Goal: Task Accomplishment & Management: Manage account settings

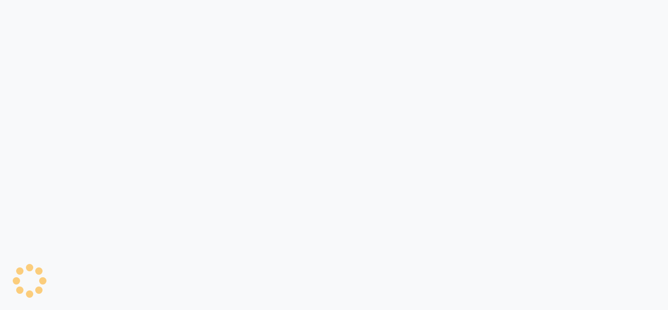
click at [568, 109] on div at bounding box center [334, 155] width 668 height 310
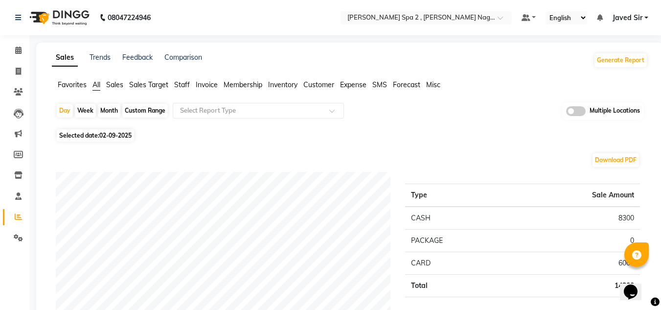
click at [569, 110] on span at bounding box center [576, 111] width 20 height 10
click at [566, 112] on input "checkbox" at bounding box center [566, 112] width 0 height 0
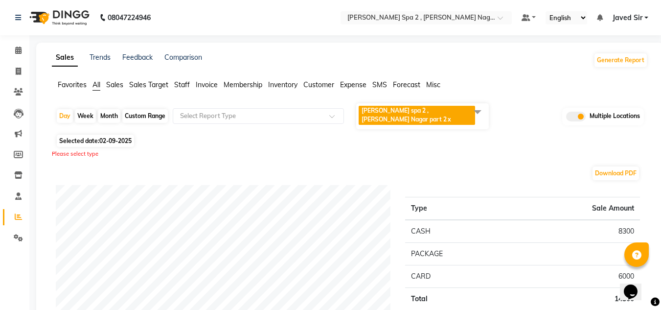
click at [475, 108] on span at bounding box center [478, 111] width 20 height 19
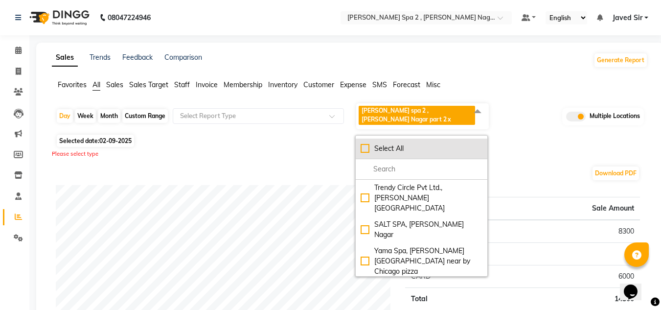
click at [364, 143] on div "Select All" at bounding box center [421, 148] width 122 height 10
checkbox input "true"
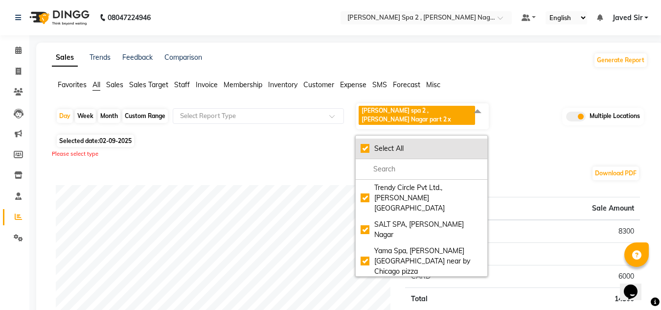
checkbox input "true"
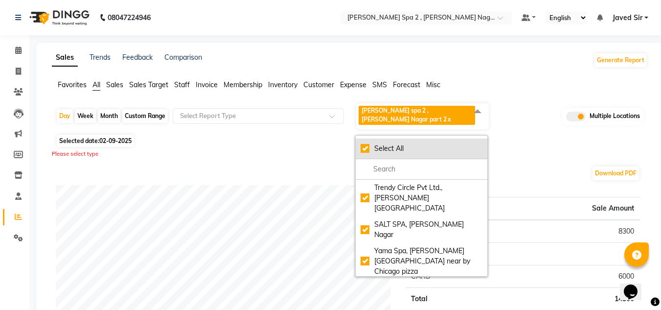
checkbox input "true"
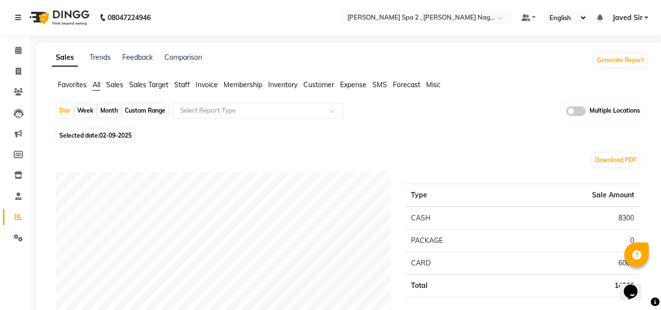
click at [571, 110] on span at bounding box center [576, 111] width 20 height 10
click at [566, 112] on input "checkbox" at bounding box center [566, 112] width 0 height 0
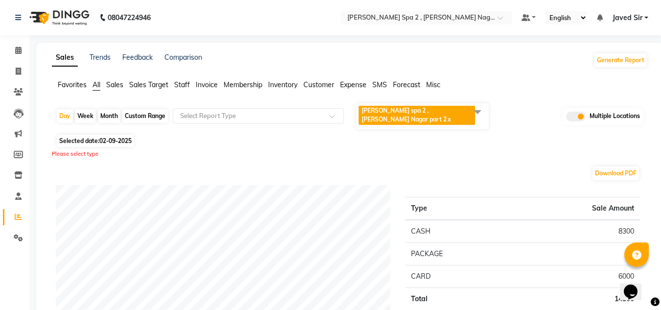
click at [478, 110] on span at bounding box center [478, 111] width 20 height 19
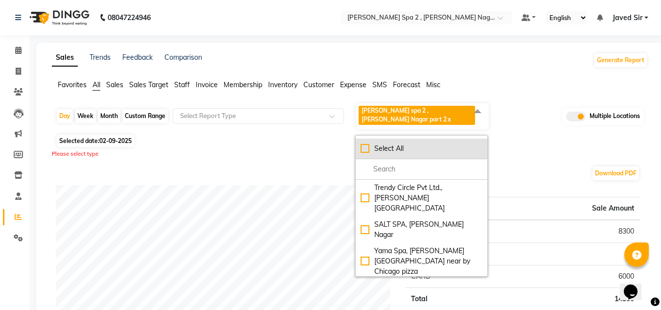
click at [366, 143] on div "Select All" at bounding box center [421, 148] width 122 height 10
checkbox input "true"
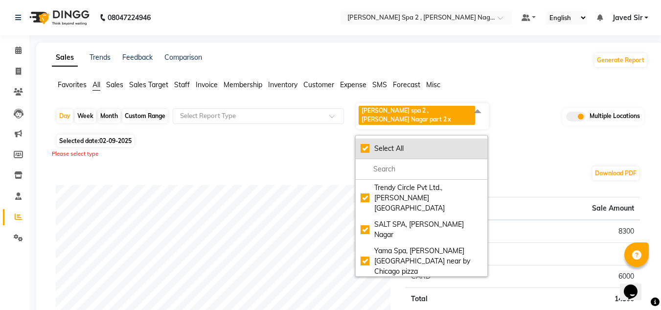
checkbox input "true"
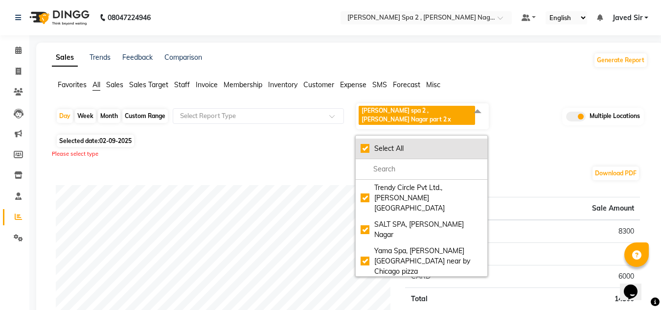
checkbox input "true"
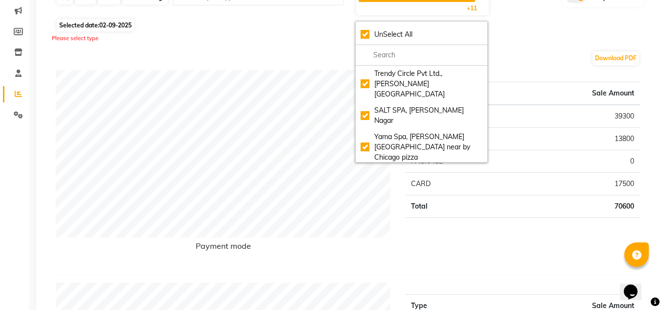
scroll to position [126, 0]
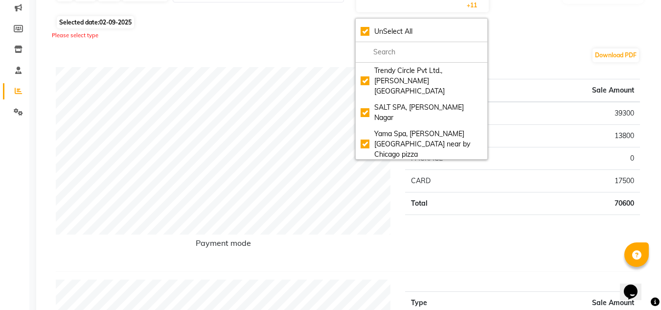
click at [581, 228] on div "Type Sale Amount CASH 39300 UPI 13800 PACKAGE 0 CARD 17500 Total 70600" at bounding box center [522, 165] width 249 height 196
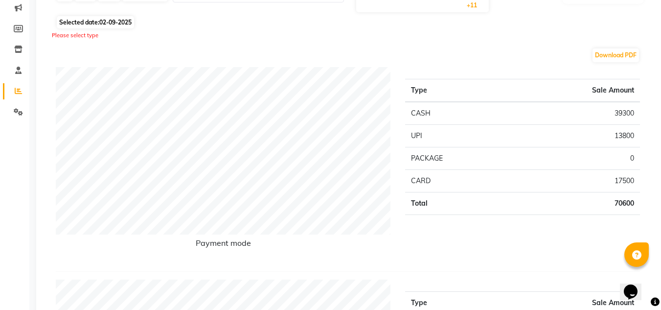
scroll to position [0, 0]
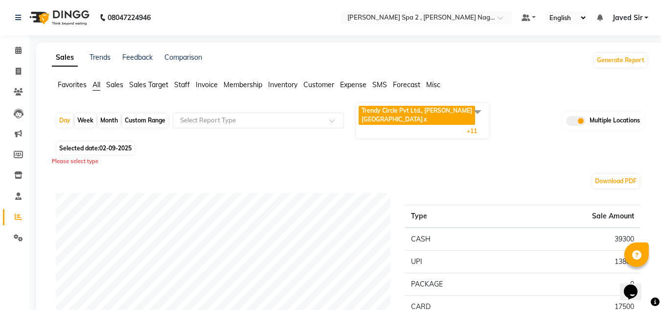
click at [482, 113] on span at bounding box center [478, 111] width 20 height 19
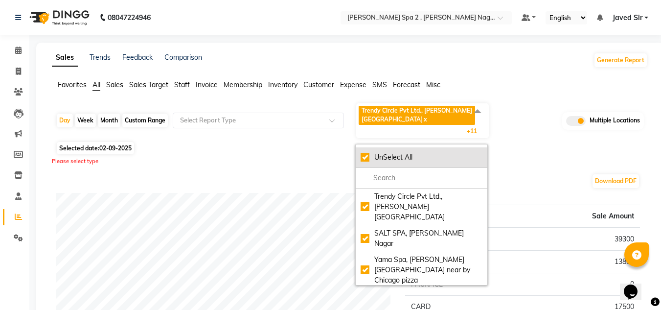
click at [364, 152] on div "UnSelect All" at bounding box center [421, 157] width 122 height 10
checkbox input "false"
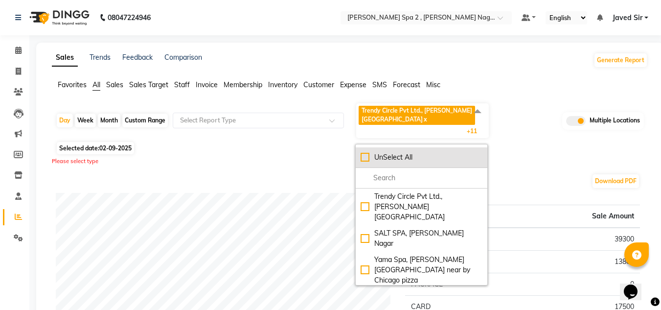
checkbox input "false"
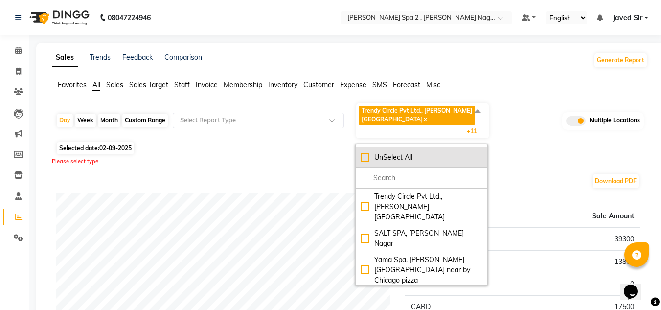
checkbox input "false"
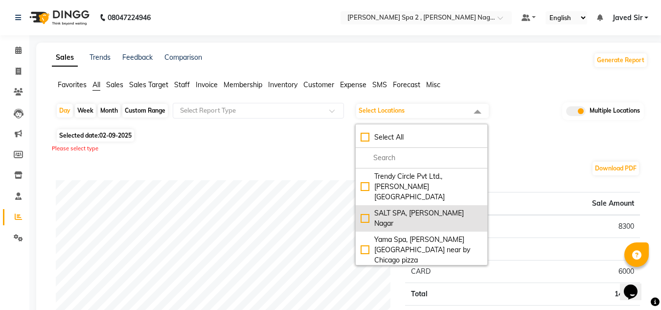
click at [407, 208] on div "SALT SPA, Lajpat Nagar" at bounding box center [421, 218] width 122 height 21
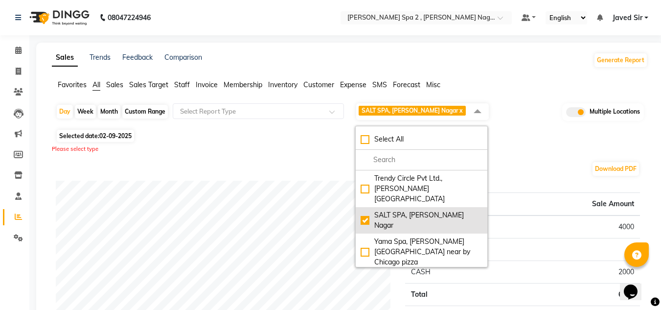
click at [363, 210] on div "SALT SPA, Lajpat Nagar" at bounding box center [421, 220] width 122 height 21
checkbox input "false"
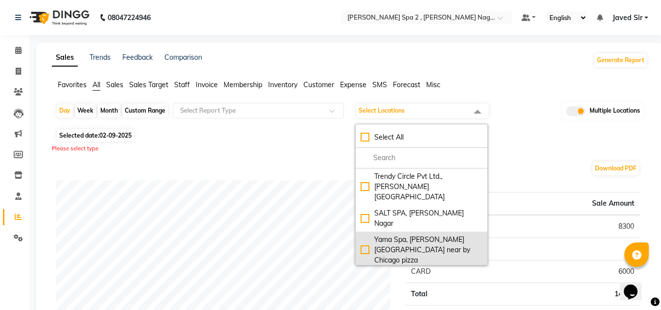
click at [389, 234] on div "Yama Spa, lajpat nagar near by Chicago pizza" at bounding box center [421, 249] width 122 height 31
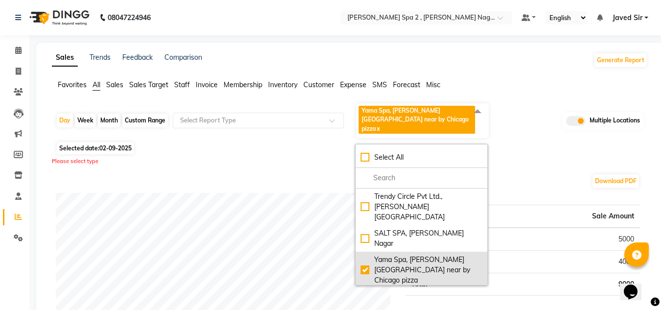
click at [390, 254] on div "Yama Spa, lajpat nagar near by Chicago pizza" at bounding box center [421, 269] width 122 height 31
checkbox input "false"
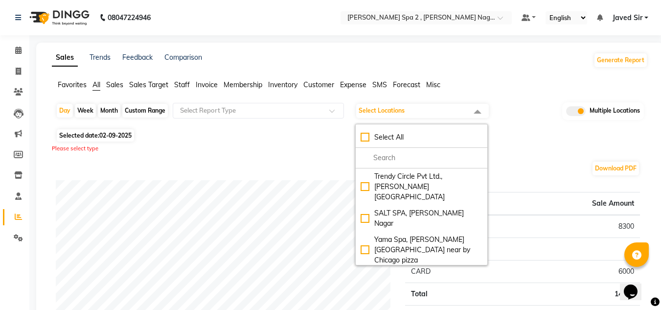
click at [395, 271] on div "Eli Spa, Lajpar Nagar Part 1" at bounding box center [421, 281] width 122 height 21
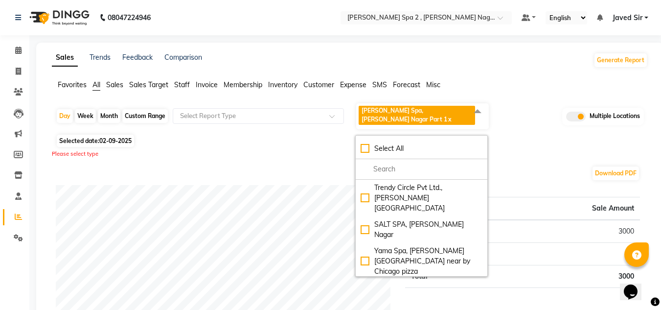
click at [415, 282] on div "Eli Spa, Lajpar Nagar Part 1" at bounding box center [421, 292] width 122 height 21
checkbox input "false"
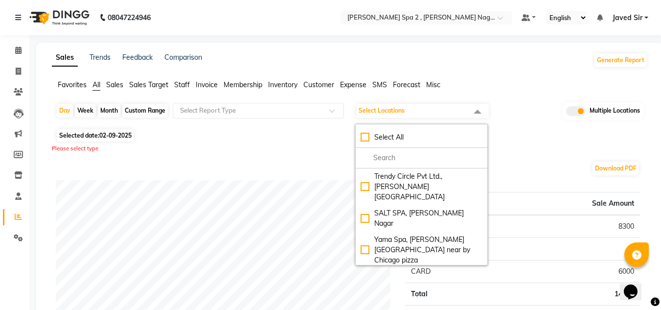
click at [425, 297] on div "Vegas spa 2 , Center Market C" at bounding box center [421, 302] width 122 height 10
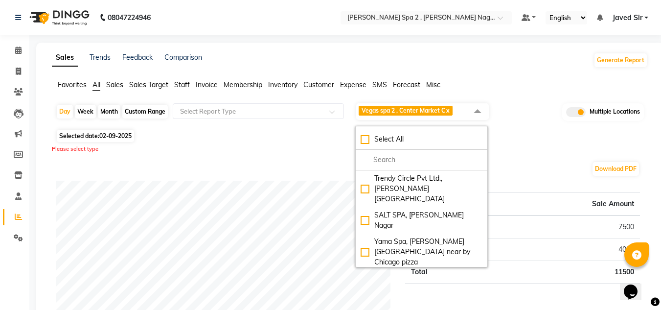
click at [424, 299] on div "Vegas spa 2 , Center Market C" at bounding box center [421, 304] width 122 height 10
checkbox input "false"
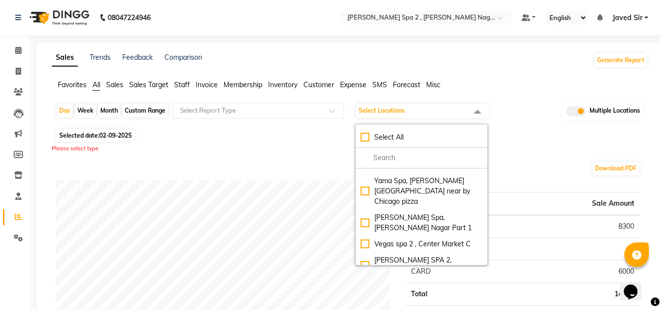
scroll to position [61, 0]
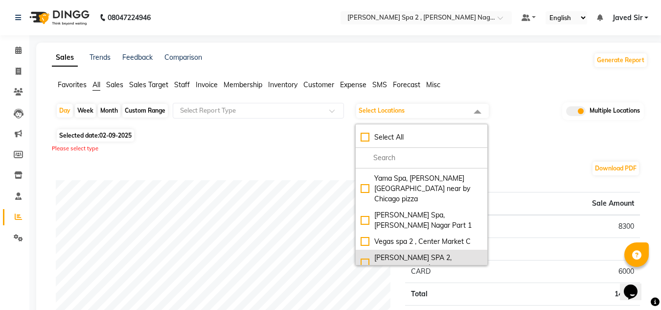
click at [386, 252] on div "MOLLY SPA 2, Levi`s Showroom" at bounding box center [421, 262] width 122 height 21
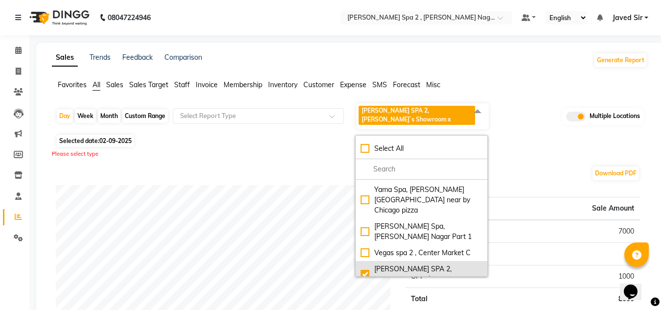
click at [386, 264] on div "MOLLY SPA 2, Levi`s Showroom" at bounding box center [421, 274] width 122 height 21
checkbox input "false"
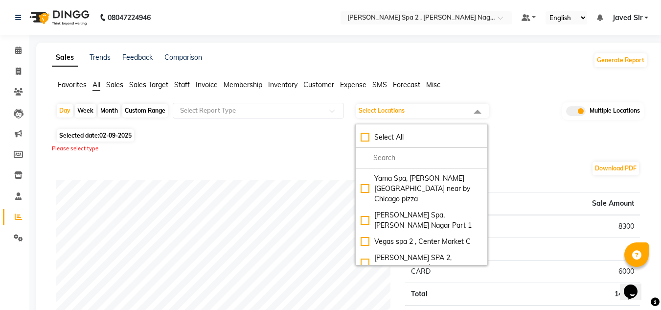
click at [397, 279] on div "Spa Vegas , Car Market" at bounding box center [421, 284] width 122 height 10
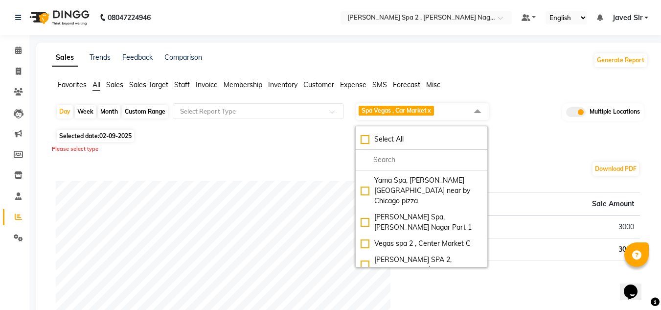
click at [397, 281] on div "Spa Vegas , Car Market" at bounding box center [421, 286] width 122 height 10
checkbox input "false"
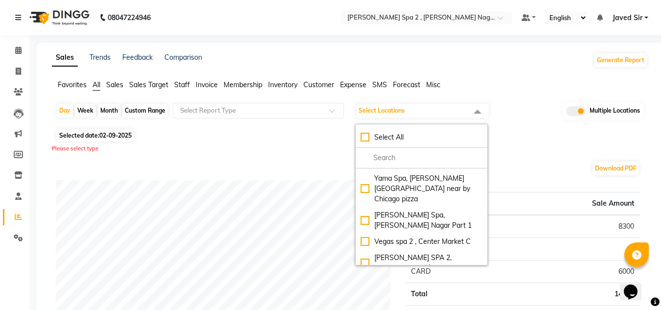
click at [408, 295] on div "Salt spa 2, near by amar in hotel" at bounding box center [421, 300] width 122 height 10
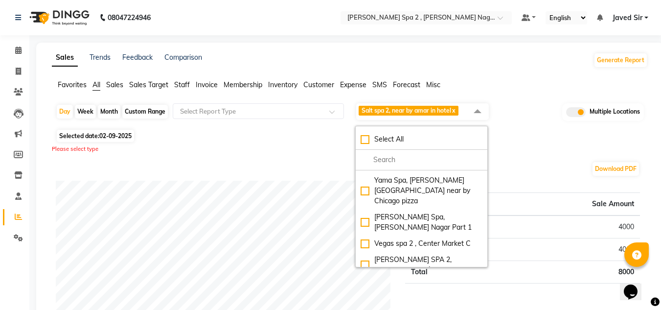
click at [408, 297] on div "Salt spa 2, near by amar in hotel" at bounding box center [421, 302] width 122 height 10
checkbox input "false"
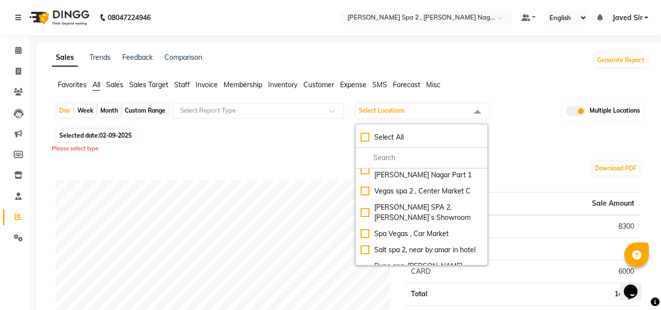
scroll to position [121, 0]
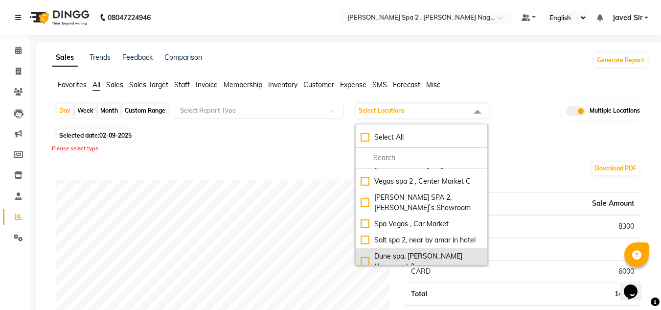
click at [457, 251] on div "Dune spa, Lajpat Nagar part 2" at bounding box center [421, 261] width 122 height 21
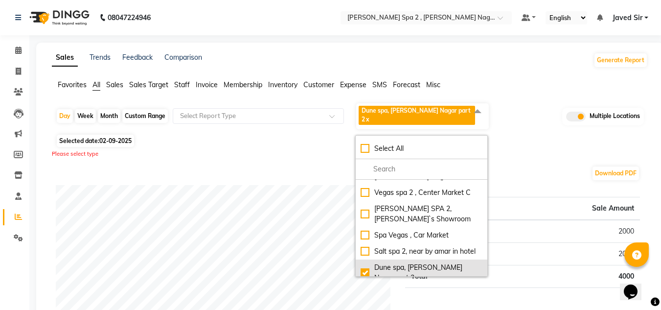
click at [457, 262] on div "Dune spa, Lajpat Nagar part 2" at bounding box center [421, 272] width 122 height 21
checkbox input "false"
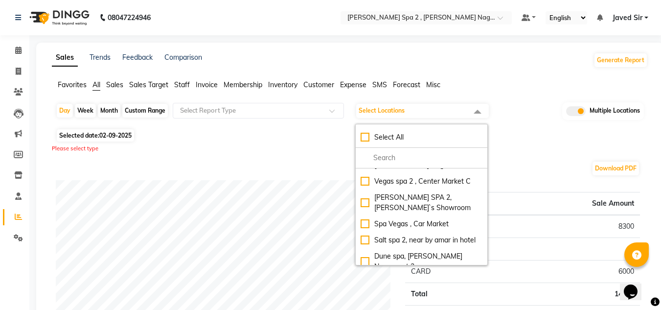
click at [456, 277] on div "Eli spa 2 , Lajpat Nagar part 2" at bounding box center [421, 287] width 122 height 21
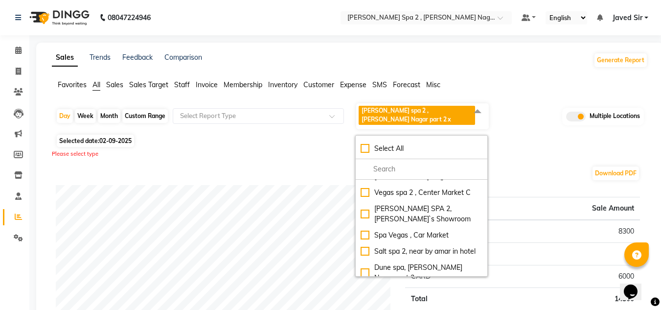
click at [456, 289] on div "Eli spa 2 , Lajpat Nagar part 2" at bounding box center [421, 299] width 122 height 21
checkbox input "false"
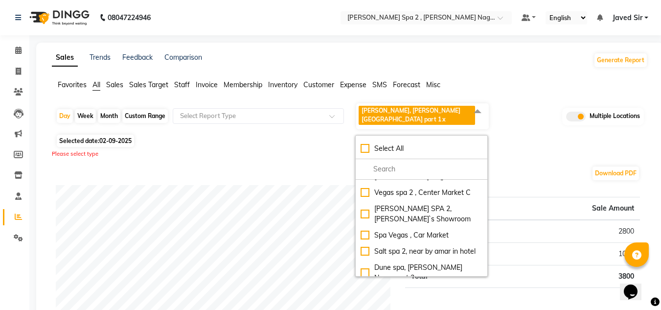
checkbox input "false"
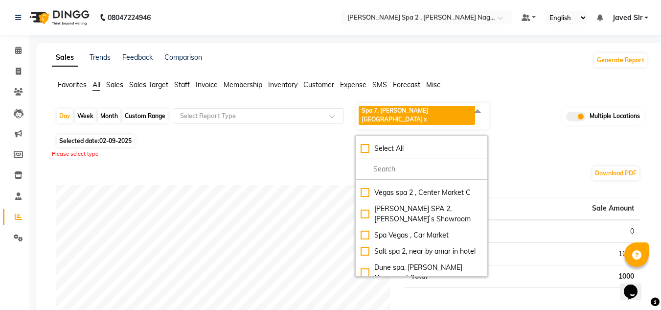
checkbox input "false"
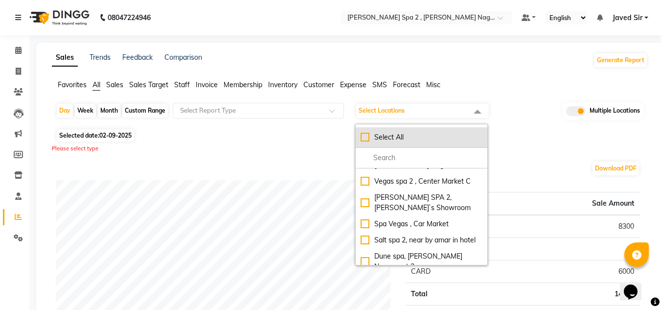
click at [366, 136] on div "Select All" at bounding box center [421, 137] width 122 height 10
checkbox input "true"
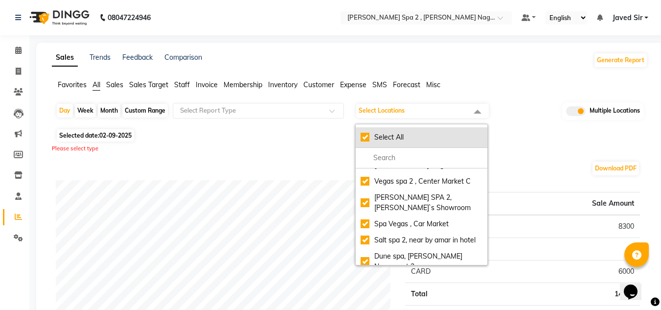
checkbox input "true"
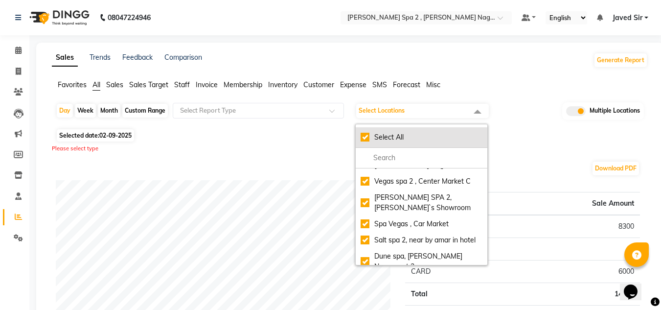
checkbox input "true"
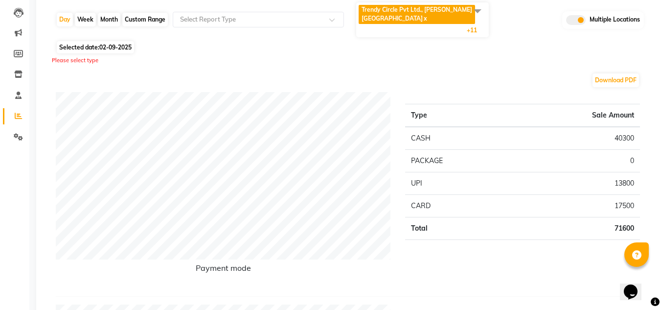
scroll to position [117, 0]
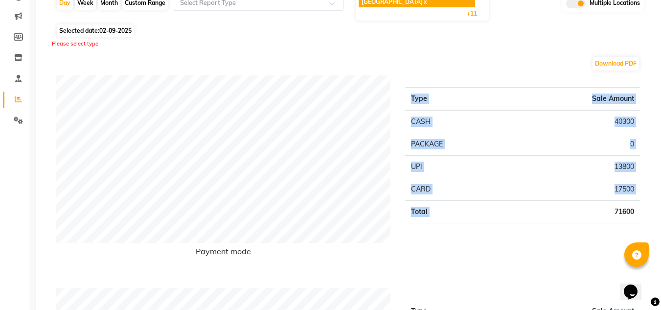
drag, startPoint x: 612, startPoint y: 204, endPoint x: 643, endPoint y: 205, distance: 30.4
click at [643, 205] on div "Type Sale Amount CASH 40300 PACKAGE 0 UPI 13800 CARD 17500 Total 71600" at bounding box center [522, 173] width 249 height 196
click at [637, 223] on div "Type Sale Amount CASH 40300 PACKAGE 0 UPI 13800 CARD 17500 Total 71600" at bounding box center [522, 173] width 249 height 196
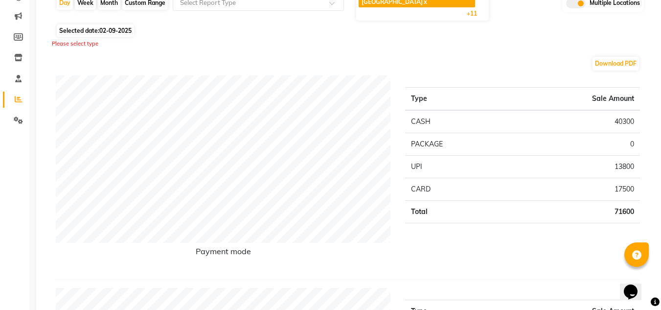
scroll to position [98, 0]
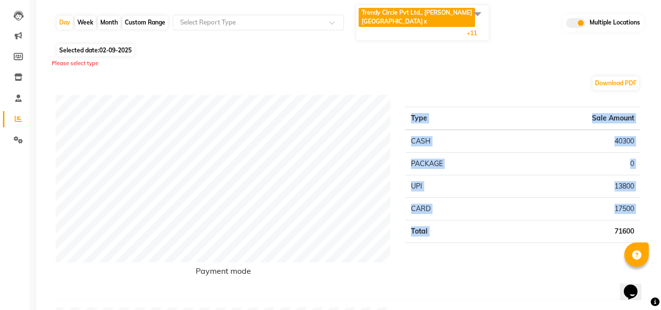
drag, startPoint x: 613, startPoint y: 223, endPoint x: 656, endPoint y: 222, distance: 43.0
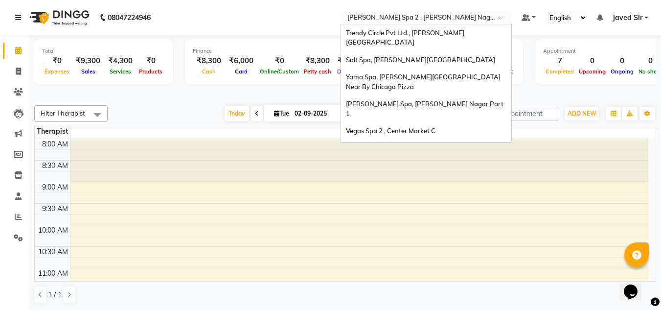
click at [389, 18] on input "text" at bounding box center [416, 19] width 142 height 10
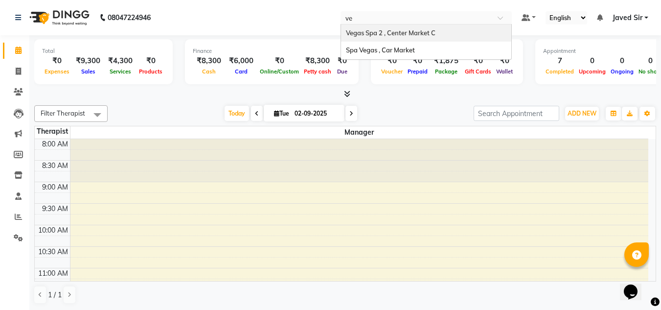
type input "veg"
click at [394, 30] on span "Vegas Spa 2 , Center Market C" at bounding box center [390, 33] width 89 height 8
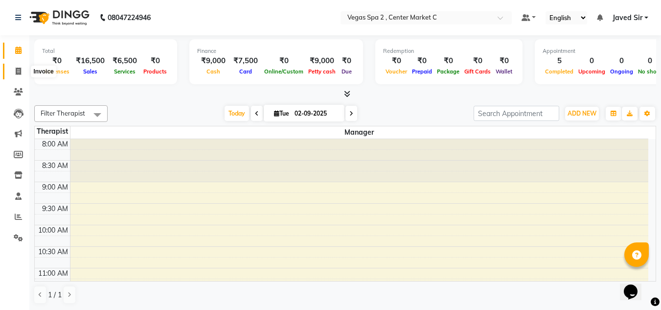
click at [16, 70] on icon at bounding box center [18, 70] width 5 height 7
select select "service"
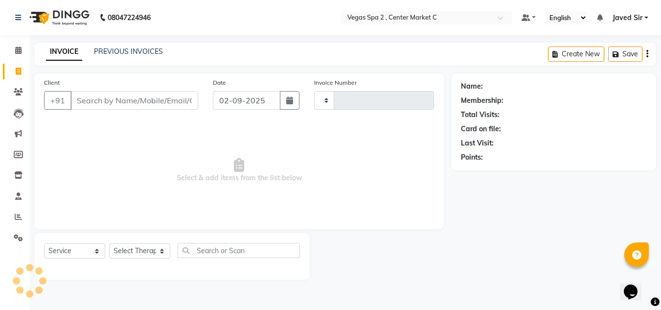
type input "2140"
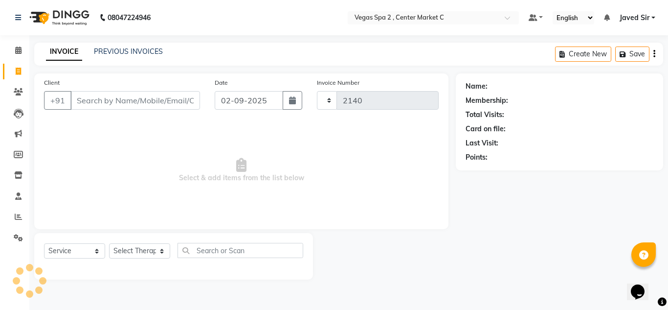
select select "7597"
click at [141, 47] on link "PREVIOUS INVOICES" at bounding box center [128, 51] width 69 height 9
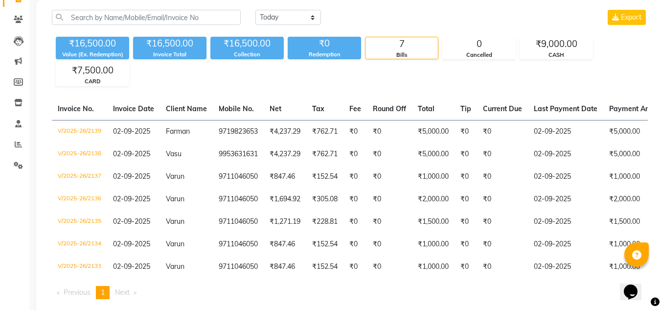
scroll to position [75, 0]
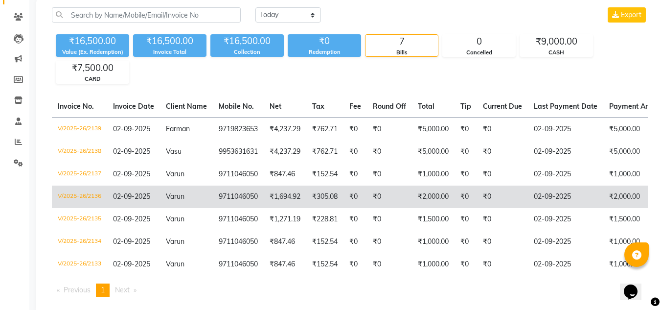
click at [382, 199] on td "₹0" at bounding box center [389, 196] width 45 height 22
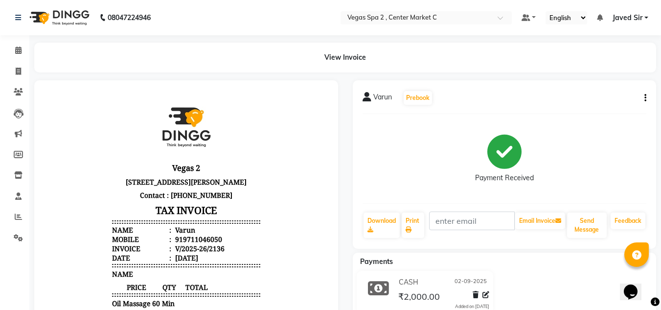
click at [644, 100] on button "button" at bounding box center [643, 98] width 6 height 10
click at [598, 72] on div "Cancel Invoice" at bounding box center [596, 73] width 67 height 12
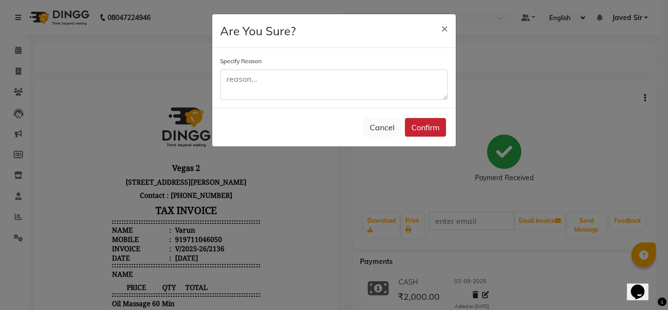
click at [434, 121] on button "Confirm" at bounding box center [425, 127] width 41 height 19
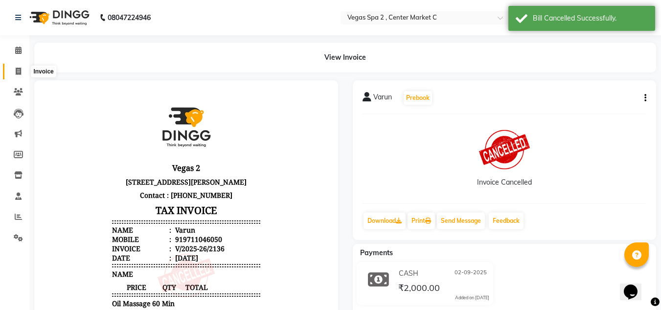
click at [18, 69] on icon at bounding box center [18, 70] width 5 height 7
select select "7597"
select select "service"
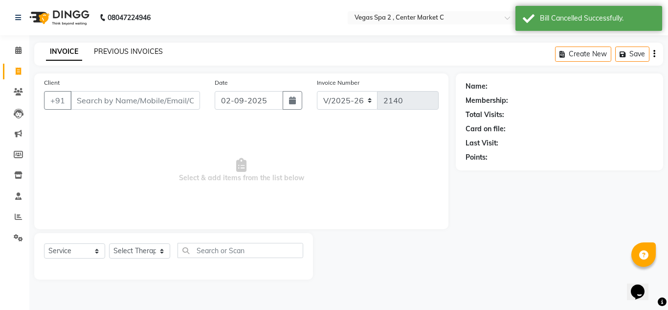
click at [143, 50] on link "PREVIOUS INVOICES" at bounding box center [128, 51] width 69 height 9
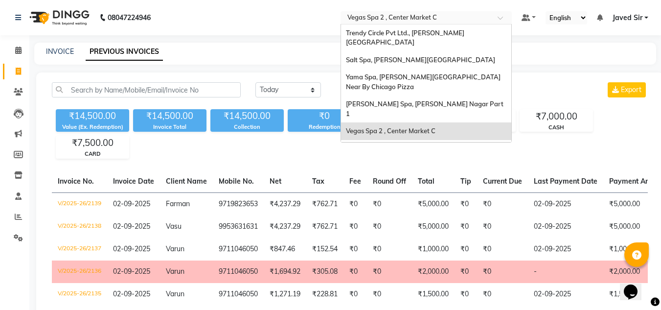
click at [388, 14] on input "text" at bounding box center [416, 19] width 142 height 10
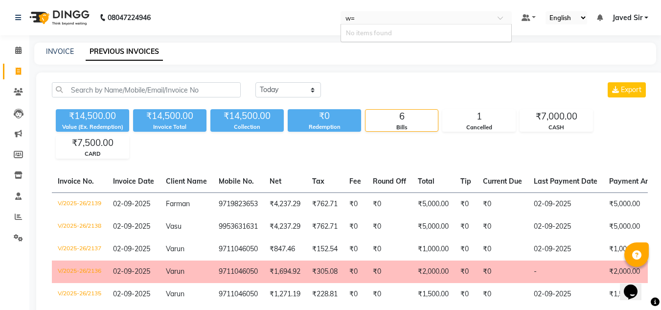
type input "w"
type input "el"
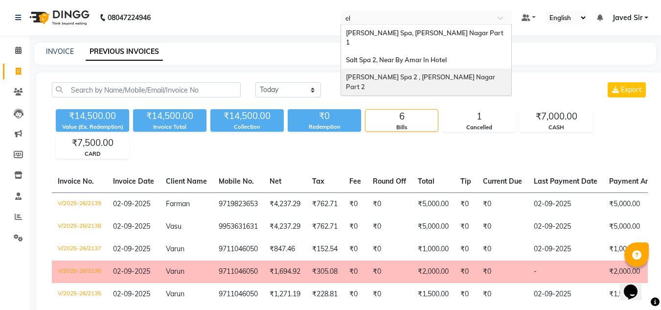
click at [386, 68] on div "[PERSON_NAME] Spa 2 , [PERSON_NAME] Nagar Part 2" at bounding box center [426, 81] width 170 height 27
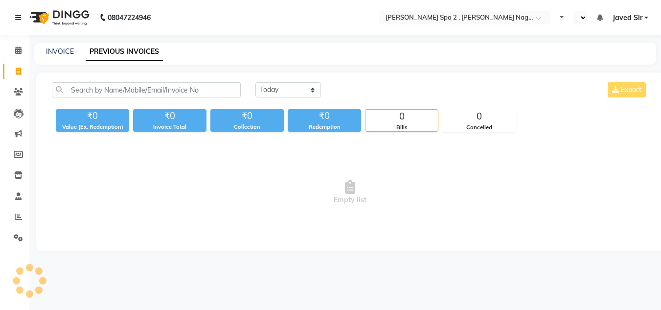
select select "en"
